Goal: Information Seeking & Learning: Learn about a topic

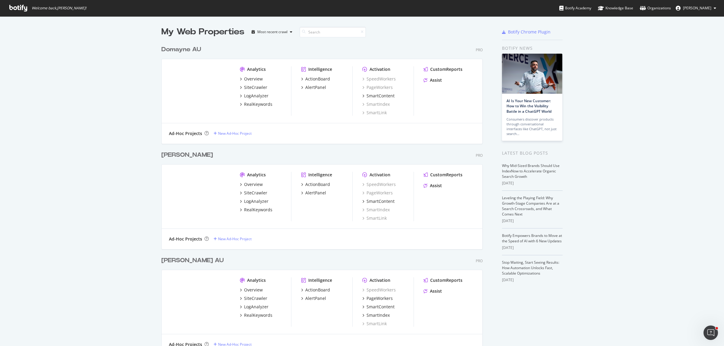
click at [148, 156] on div "My Web Properties Most recent crawl Domayne AU Pro Analytics Overview SiteCrawl…" at bounding box center [362, 203] width 724 height 374
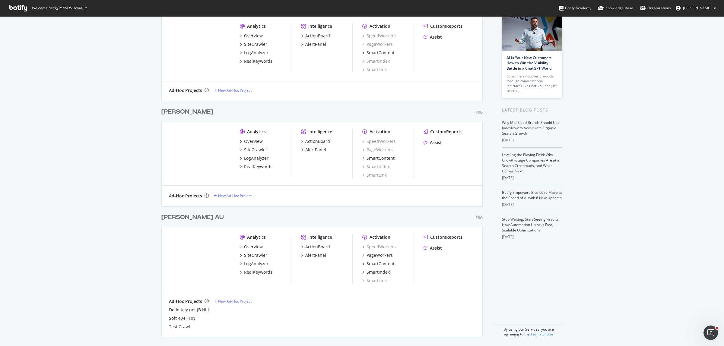
click at [248, 275] on div "Analytics Overview SiteCrawler LogAnalyzer RealKeywords" at bounding box center [265, 258] width 51 height 49
click at [248, 274] on div "RealKeywords" at bounding box center [258, 272] width 28 height 6
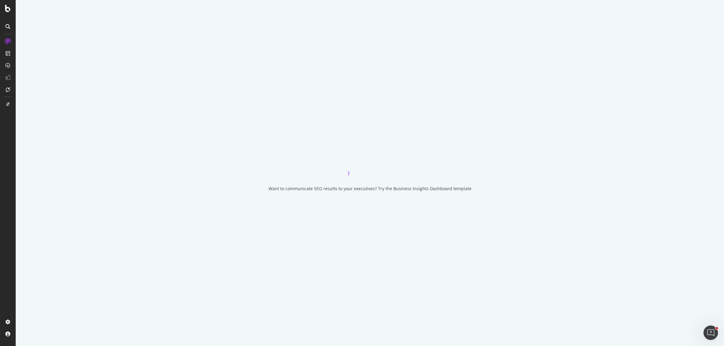
click at [152, 246] on div "Want to communicate SEO results to your executives? Try the Business Insights D…" at bounding box center [370, 173] width 709 height 346
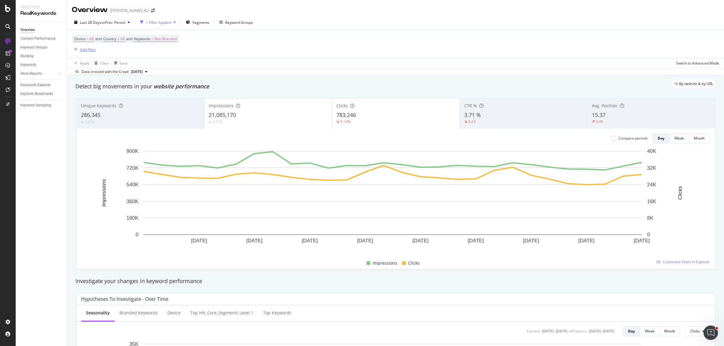
click at [85, 49] on div "Add Filter" at bounding box center [88, 49] width 16 height 5
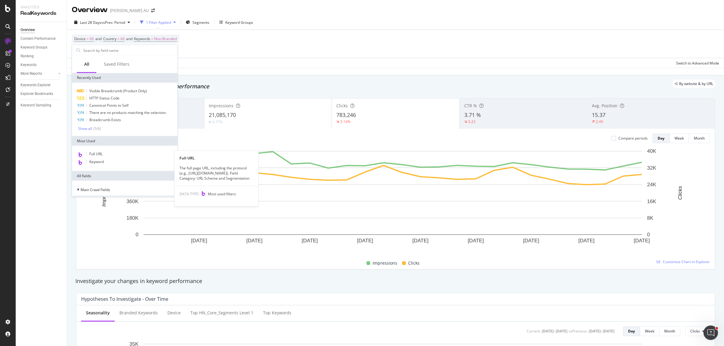
click at [109, 155] on div "Full URL" at bounding box center [124, 155] width 103 height 8
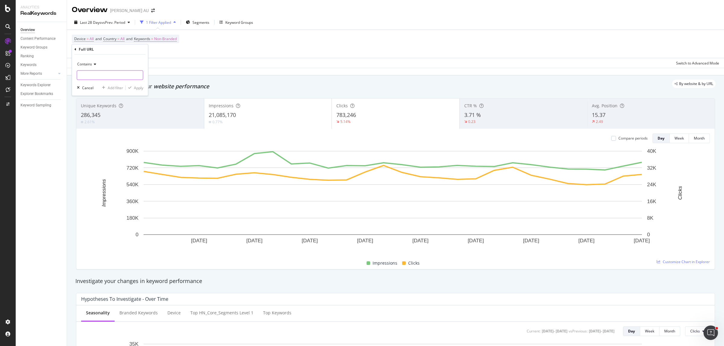
click at [103, 77] on input "text" at bounding box center [110, 75] width 66 height 10
paste input "[URL][DOMAIN_NAME]"
type input "[URL][DOMAIN_NAME]"
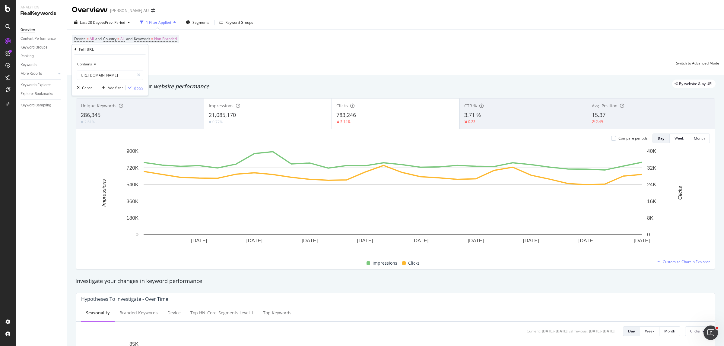
click at [136, 89] on div "Apply" at bounding box center [138, 87] width 9 height 5
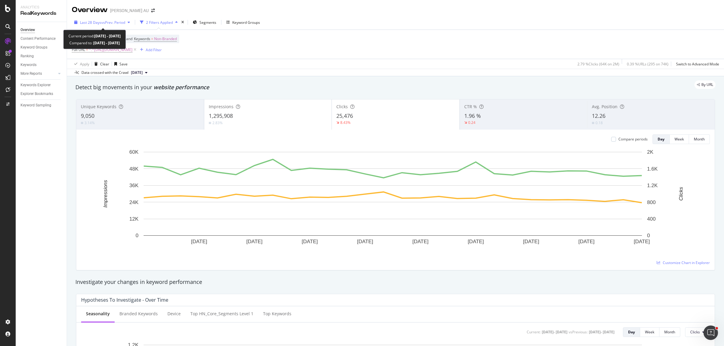
click at [111, 22] on span "vs Prev. Period" at bounding box center [113, 22] width 24 height 5
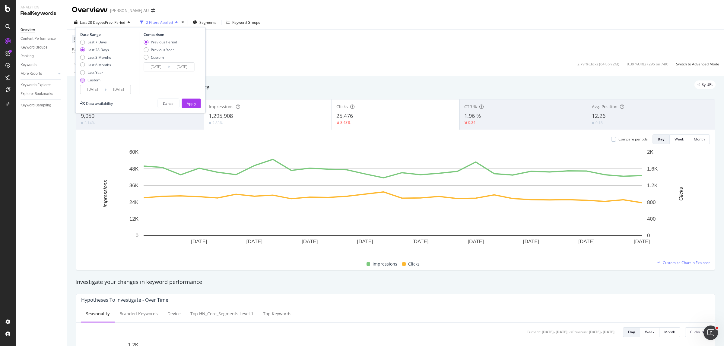
click at [82, 81] on div "Custom" at bounding box center [82, 80] width 5 height 5
click at [88, 90] on input "[DATE]" at bounding box center [93, 89] width 24 height 8
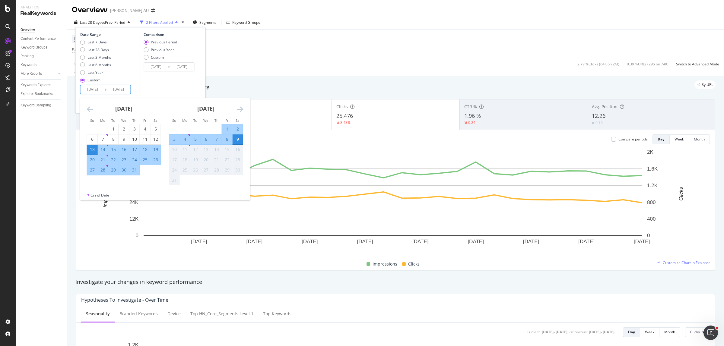
click at [91, 108] on icon "Move backward to switch to the previous month." at bounding box center [90, 109] width 6 height 7
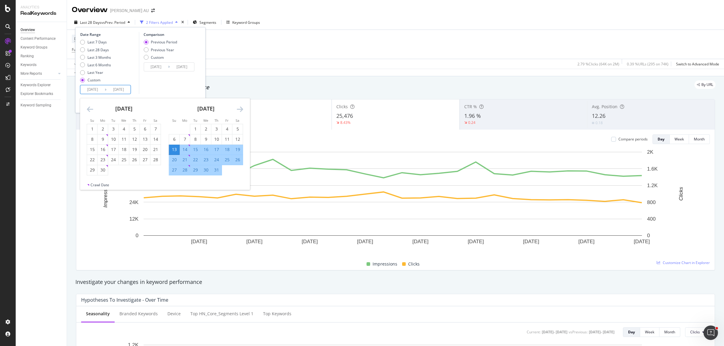
click at [91, 107] on icon "Move backward to switch to the previous month." at bounding box center [90, 109] width 6 height 7
click at [94, 109] on div "[DATE]" at bounding box center [124, 111] width 74 height 26
click at [91, 110] on icon "Move backward to switch to the previous month." at bounding box center [90, 109] width 6 height 7
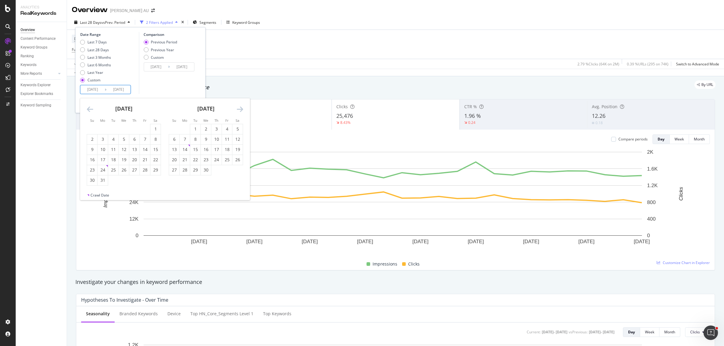
click at [91, 110] on icon "Move backward to switch to the previous month." at bounding box center [90, 109] width 6 height 7
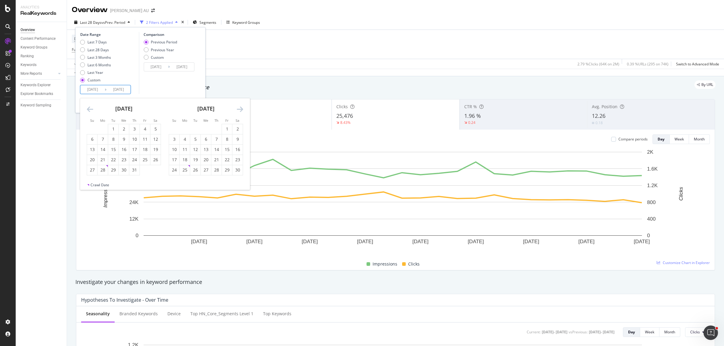
click at [91, 110] on icon "Move backward to switch to the previous month." at bounding box center [90, 109] width 6 height 7
click at [104, 128] on div "1" at bounding box center [103, 129] width 10 height 6
type input "[DATE]"
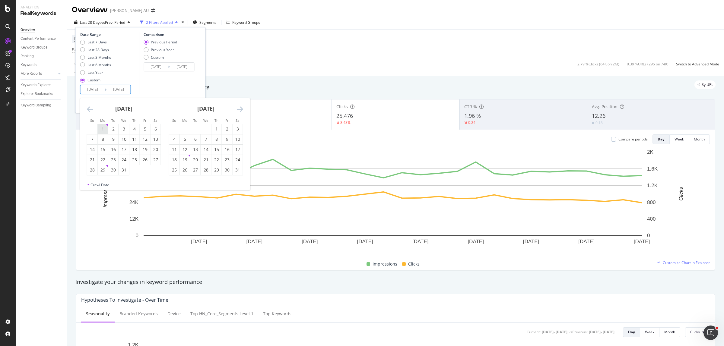
type input "[DATE]"
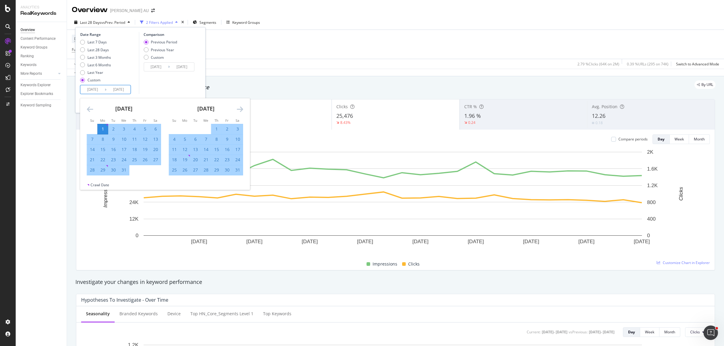
click at [237, 110] on icon "Move forward to switch to the next month." at bounding box center [240, 109] width 6 height 7
click at [238, 110] on icon "Move forward to switch to the next month." at bounding box center [240, 109] width 6 height 7
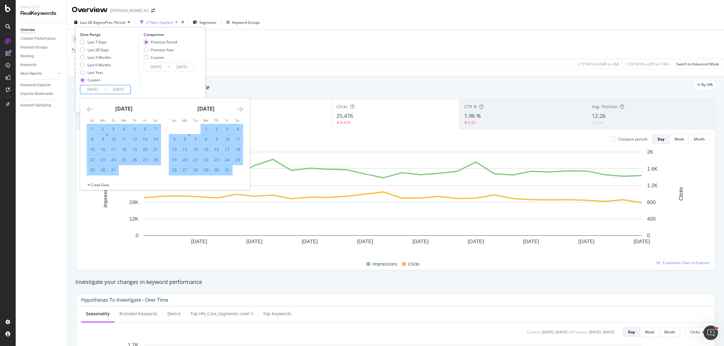
click at [238, 110] on icon "Move forward to switch to the next month." at bounding box center [240, 109] width 6 height 7
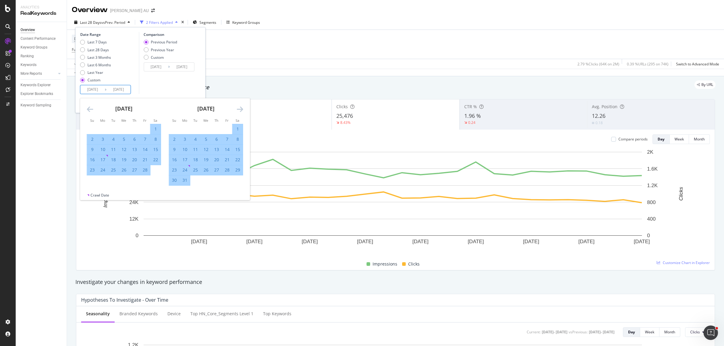
click at [238, 110] on icon "Move forward to switch to the next month." at bounding box center [240, 109] width 6 height 7
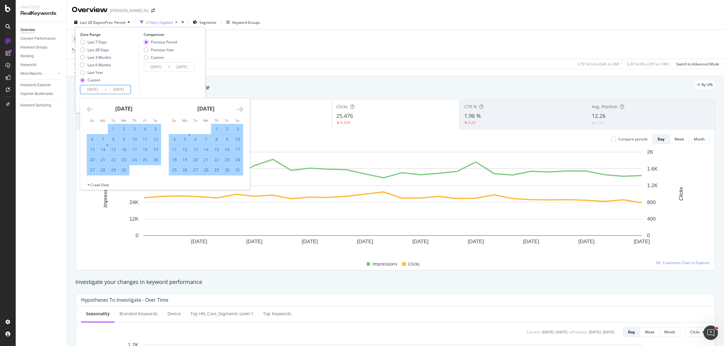
click at [238, 110] on icon "Move forward to switch to the next month." at bounding box center [240, 109] width 6 height 7
click at [108, 171] on tr "29 30" at bounding box center [124, 170] width 74 height 10
click at [105, 171] on div "30" at bounding box center [103, 170] width 10 height 6
type input "[DATE]"
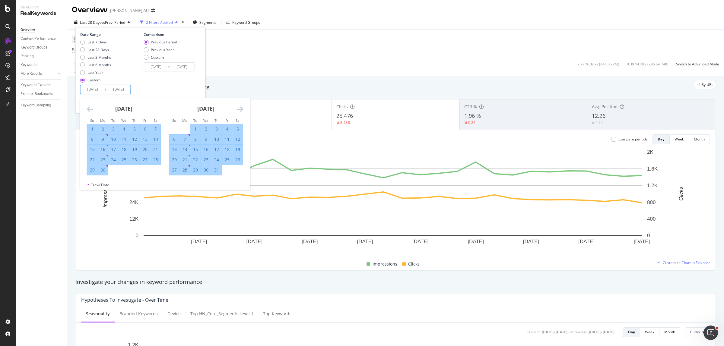
type input "[DATE]"
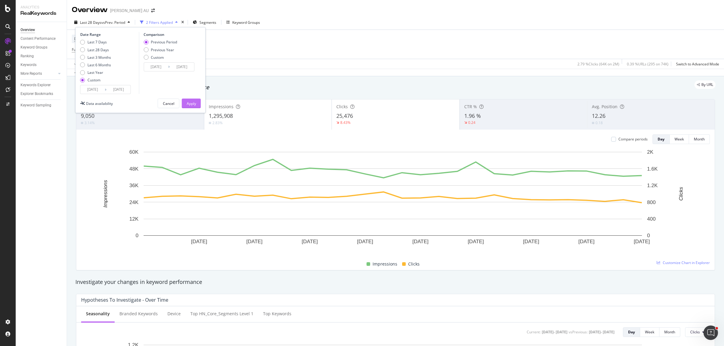
click at [190, 100] on div "Apply" at bounding box center [191, 103] width 9 height 9
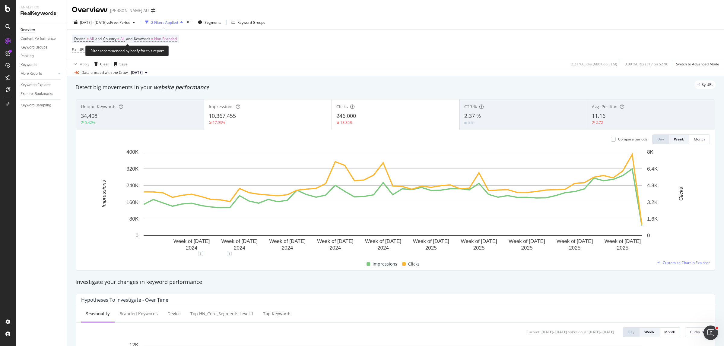
click at [176, 39] on span "Non-Branded" at bounding box center [165, 39] width 23 height 8
click at [170, 52] on div "button" at bounding box center [171, 53] width 7 height 4
click at [165, 74] on span "Branded" at bounding box center [179, 73] width 62 height 5
click at [204, 65] on div "Apply" at bounding box center [204, 65] width 9 height 5
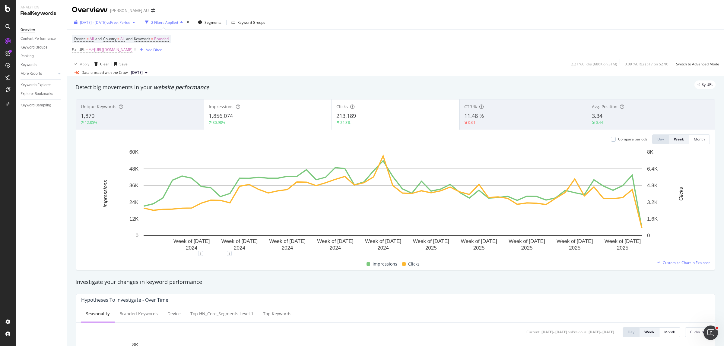
click at [107, 21] on span "[DATE] - [DATE]" at bounding box center [93, 22] width 27 height 5
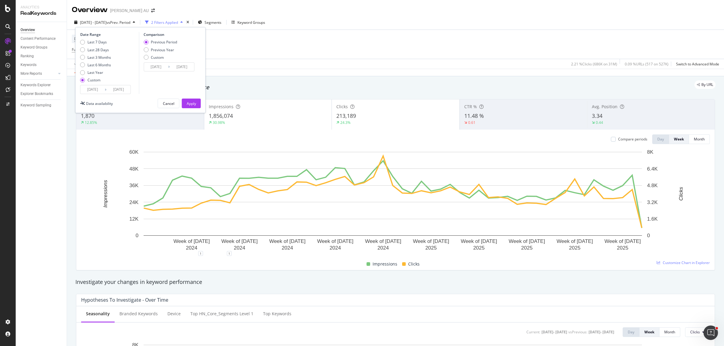
click at [107, 21] on span "[DATE] - [DATE]" at bounding box center [93, 22] width 27 height 5
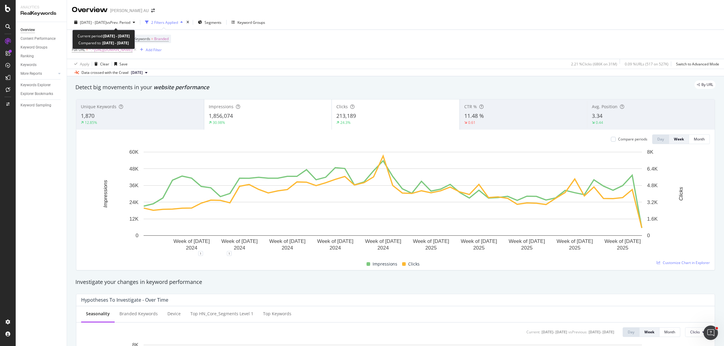
click at [107, 21] on span "[DATE] - [DATE]" at bounding box center [93, 22] width 27 height 5
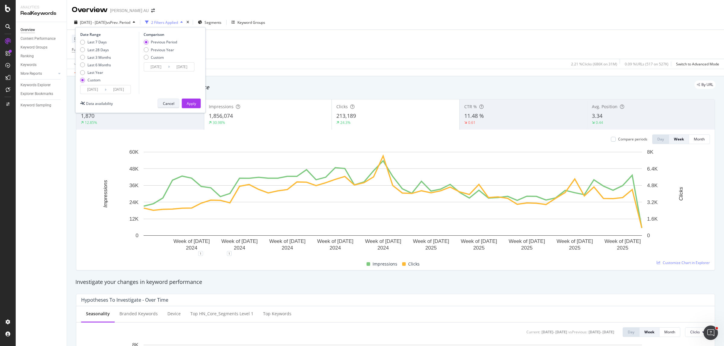
click at [166, 104] on div "Cancel" at bounding box center [168, 103] width 11 height 5
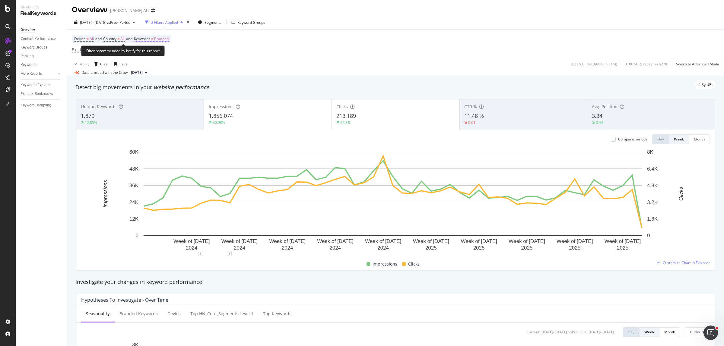
click at [162, 39] on span "Branded" at bounding box center [161, 39] width 14 height 8
click at [158, 52] on span "Branded" at bounding box center [151, 52] width 17 height 5
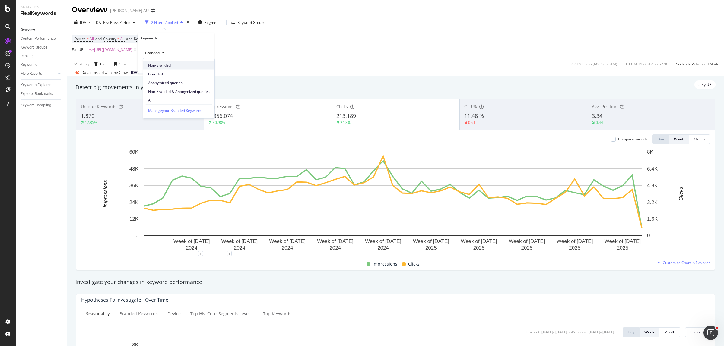
click at [169, 65] on span "Non-Branded" at bounding box center [179, 64] width 62 height 5
click at [206, 67] on div "Apply" at bounding box center [204, 65] width 9 height 5
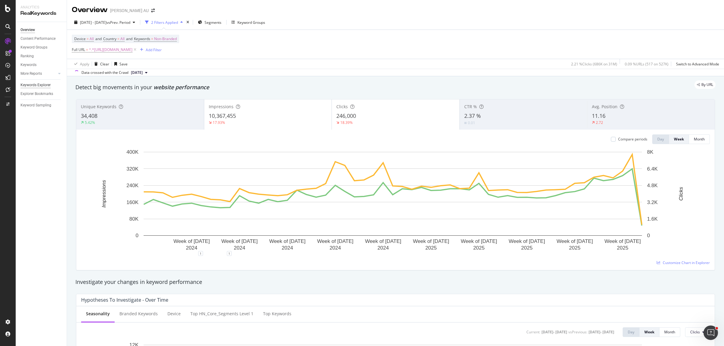
click at [44, 83] on div "Keywords Explorer" at bounding box center [36, 85] width 30 height 6
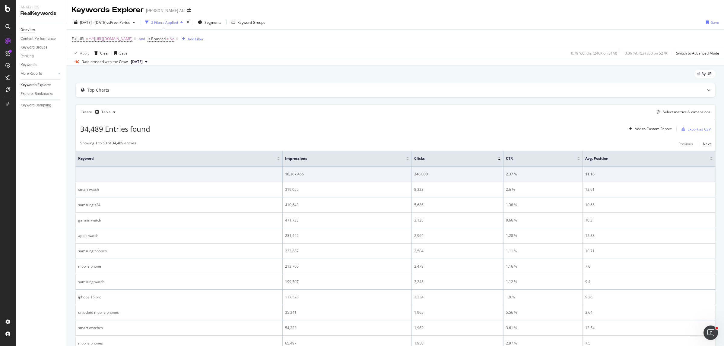
click at [30, 28] on div "Overview" at bounding box center [28, 30] width 14 height 6
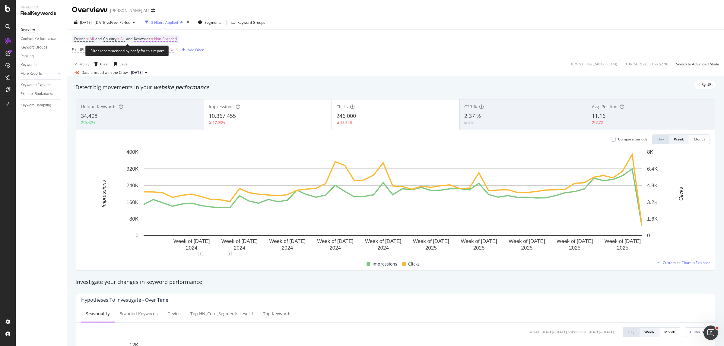
click at [168, 37] on span "Non-Branded" at bounding box center [165, 39] width 23 height 8
click at [162, 55] on span "Non-Branded" at bounding box center [155, 52] width 25 height 5
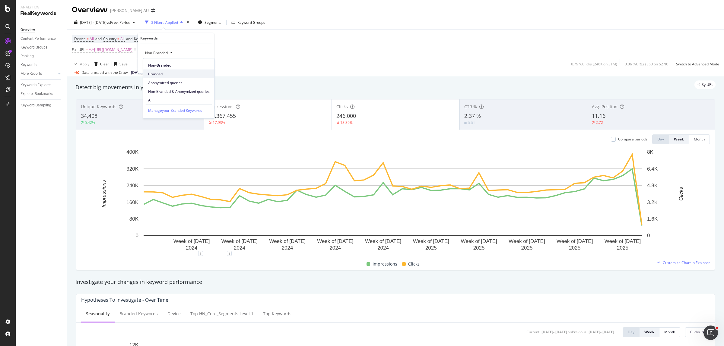
click at [164, 71] on span "Branded" at bounding box center [179, 73] width 62 height 5
click at [205, 66] on div "Apply" at bounding box center [204, 65] width 9 height 5
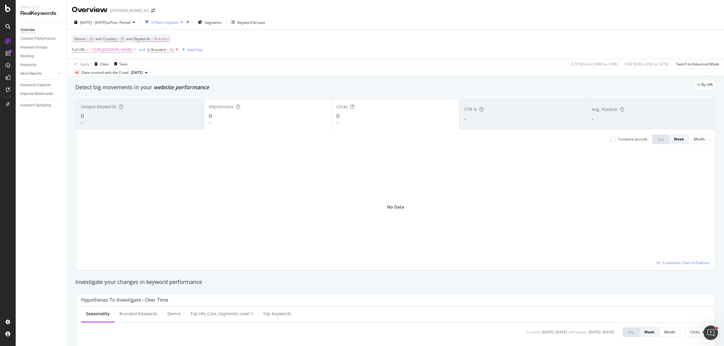
click at [180, 51] on icon at bounding box center [176, 50] width 5 height 6
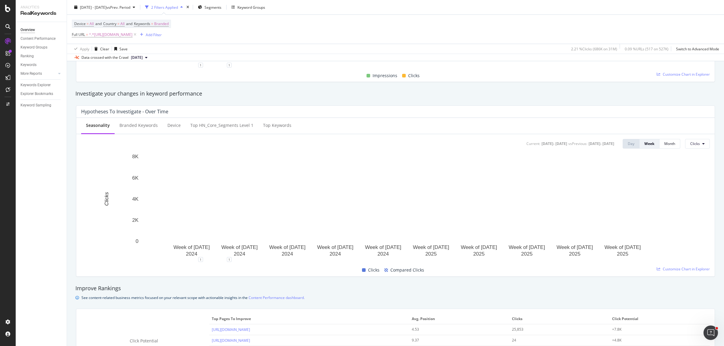
scroll to position [415, 0]
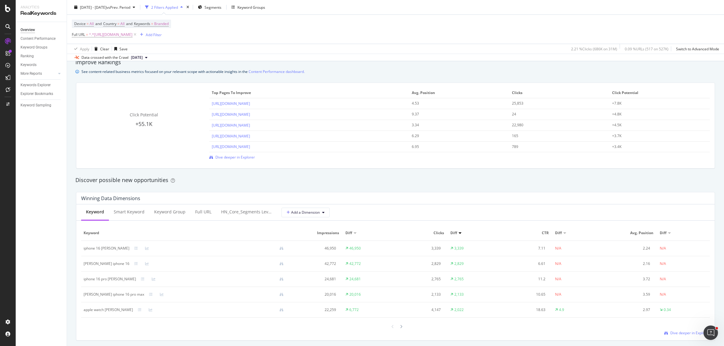
click at [110, 249] on div "iphone 16 [PERSON_NAME]" at bounding box center [107, 248] width 46 height 5
copy div "iphone 16 [PERSON_NAME]"
click at [107, 262] on div "[PERSON_NAME] iphone 16" at bounding box center [107, 263] width 46 height 5
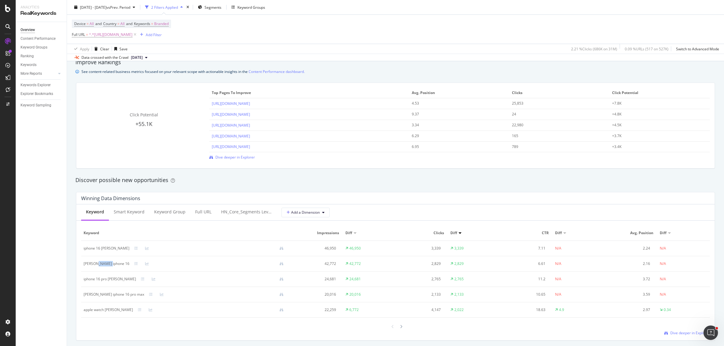
click at [107, 262] on div "[PERSON_NAME] iphone 16" at bounding box center [107, 263] width 46 height 5
copy div "[PERSON_NAME] iphone 16"
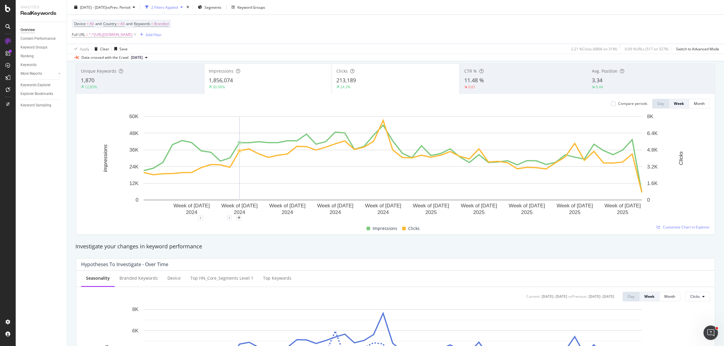
scroll to position [0, 0]
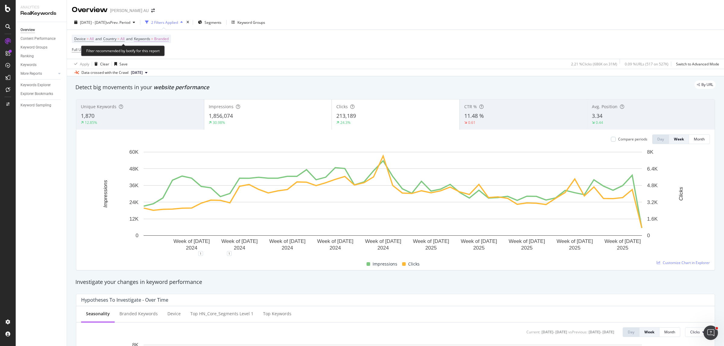
click at [162, 40] on span "Branded" at bounding box center [161, 39] width 14 height 8
click at [158, 50] on div "Branded" at bounding box center [155, 53] width 24 height 9
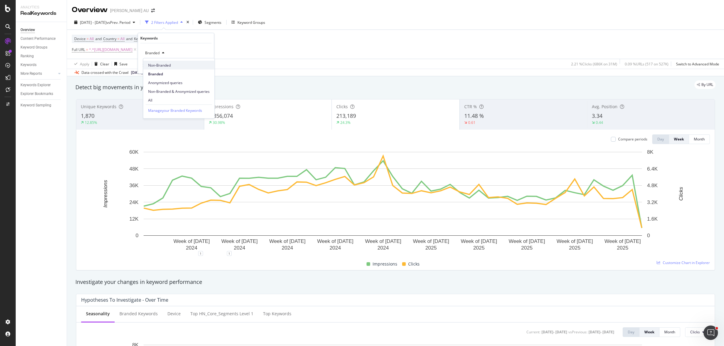
click at [164, 64] on span "Non-Branded" at bounding box center [179, 64] width 62 height 5
click at [201, 65] on div "Apply" at bounding box center [204, 65] width 9 height 5
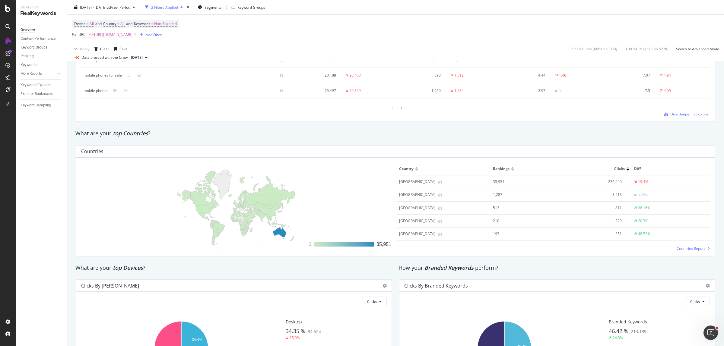
scroll to position [879, 0]
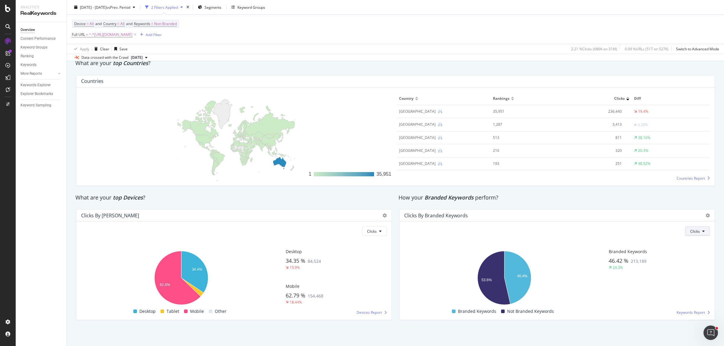
click at [700, 229] on button "Clicks" at bounding box center [697, 232] width 25 height 10
click at [695, 252] on span "Impressions" at bounding box center [695, 254] width 21 height 5
click at [680, 235] on button "Impressions" at bounding box center [692, 232] width 36 height 10
click at [680, 245] on span "Clicks" at bounding box center [684, 243] width 21 height 5
click at [680, 245] on div "Hold CTRL while clicking to filter the report. 46.4% 53.6% 53.6% Branded Keywor…" at bounding box center [557, 278] width 306 height 74
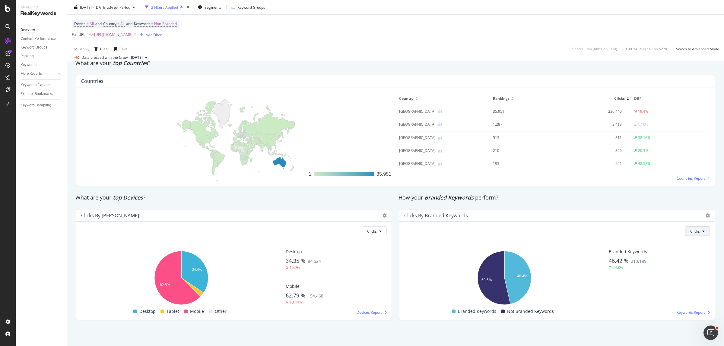
click at [690, 230] on span "Clicks" at bounding box center [695, 231] width 10 height 5
click at [693, 254] on span "Impressions" at bounding box center [695, 254] width 21 height 5
